Goal: Information Seeking & Learning: Learn about a topic

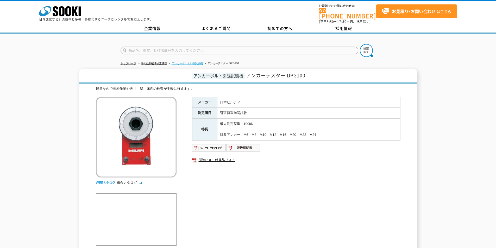
click at [193, 62] on link "アンカーボルト引張試験機" at bounding box center [186, 63] width 31 height 3
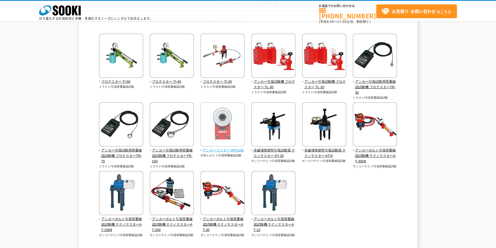
scroll to position [47, 0]
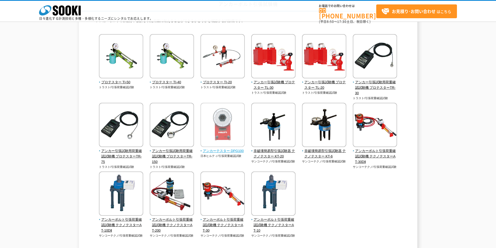
click at [231, 150] on span "アンカーテスター DPG100" at bounding box center [222, 150] width 44 height 5
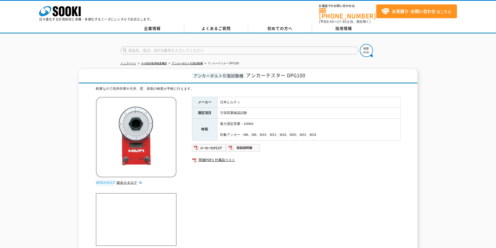
click at [223, 100] on td "日本ヒルティ" at bounding box center [308, 102] width 183 height 11
click at [221, 110] on td "引張荷重確認試験" at bounding box center [308, 113] width 183 height 11
click at [224, 100] on td "日本ヒルティ" at bounding box center [308, 102] width 183 height 11
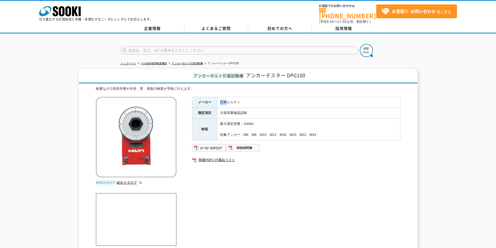
click at [221, 104] on td "日本ヒルティ" at bounding box center [308, 102] width 183 height 11
click at [212, 129] on th "特長" at bounding box center [204, 130] width 25 height 22
click at [232, 124] on td "最大測定荷重：100kN 対象アンカー：M6、M8、M10、M12、M16、M20、M22、M24" at bounding box center [308, 130] width 183 height 22
click at [262, 130] on td "最大測定荷重：100kN 対象アンカー：M6、M8、M10、M12、M16、M20、M22、M24" at bounding box center [308, 130] width 183 height 22
click at [243, 131] on td "最大測定荷重：100kN 対象アンカー：M6、M8、M10、M12、M16、M20、M22、M24" at bounding box center [308, 130] width 183 height 22
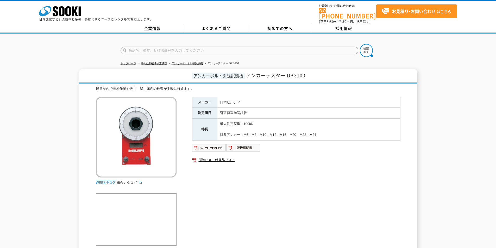
click at [244, 130] on td "最大測定荷重：100kN 対象アンカー：M6、M8、M10、M12、M16、M20、M22、M24" at bounding box center [308, 130] width 183 height 22
click at [257, 129] on td "最大測定荷重：100kN 対象アンカー：M6、M8、M10、M12、M16、M20、M22、M24" at bounding box center [308, 130] width 183 height 22
